Goal: Communication & Community: Ask a question

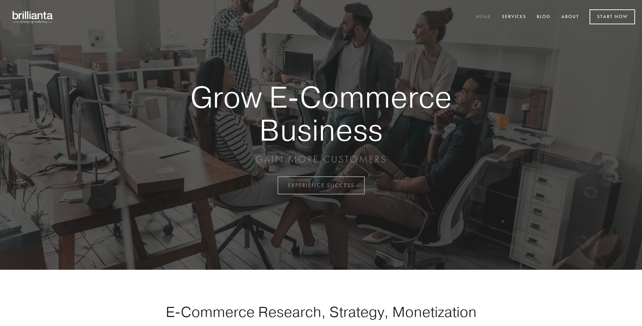
scroll to position [1822, 0]
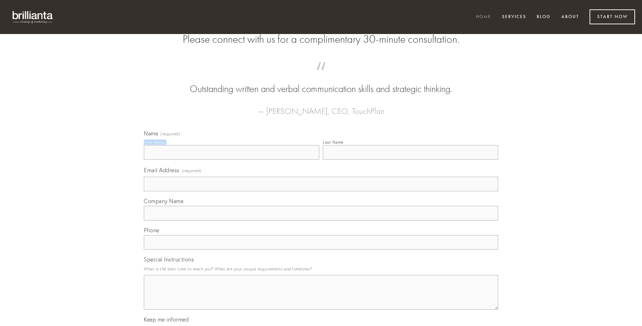
type input "[PERSON_NAME]"
click at [410, 160] on input "Last Name" at bounding box center [411, 152] width 176 height 15
type input "[PERSON_NAME]"
click at [321, 192] on input "Email Address (required)" at bounding box center [321, 184] width 355 height 15
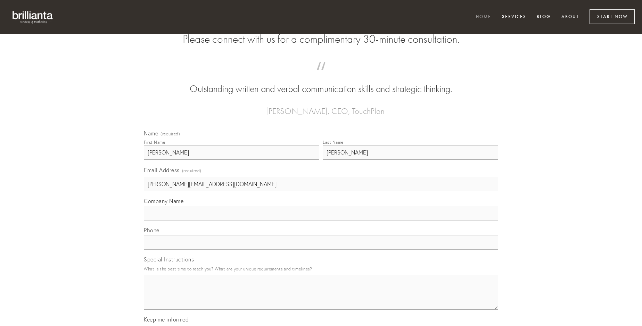
type input "[PERSON_NAME][EMAIL_ADDRESS][DOMAIN_NAME]"
click at [321, 221] on input "Company Name" at bounding box center [321, 213] width 355 height 15
type input "callide"
click at [321, 250] on input "text" at bounding box center [321, 242] width 355 height 15
click at [321, 299] on textarea "Special Instructions" at bounding box center [321, 292] width 355 height 35
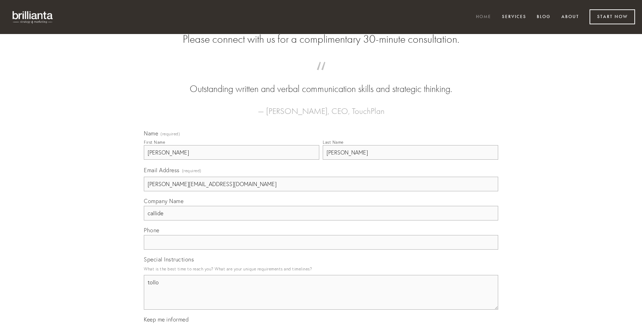
type textarea "tollo"
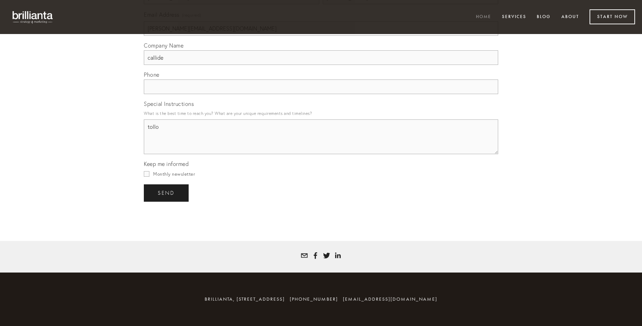
click at [167, 193] on span "send" at bounding box center [166, 193] width 17 height 6
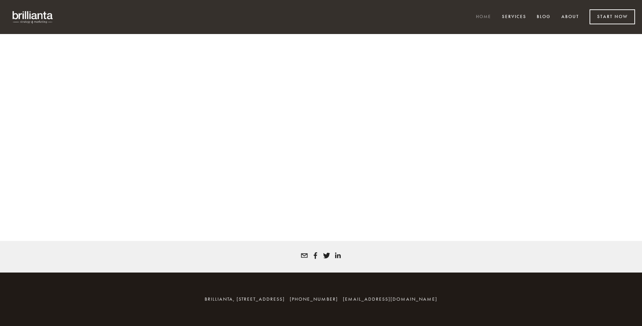
scroll to position [1813, 0]
